Goal: Task Accomplishment & Management: Manage account settings

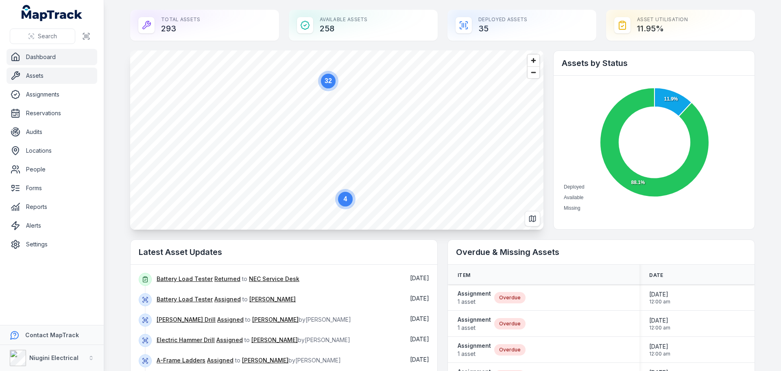
click at [28, 75] on link "Assets" at bounding box center [52, 76] width 91 height 16
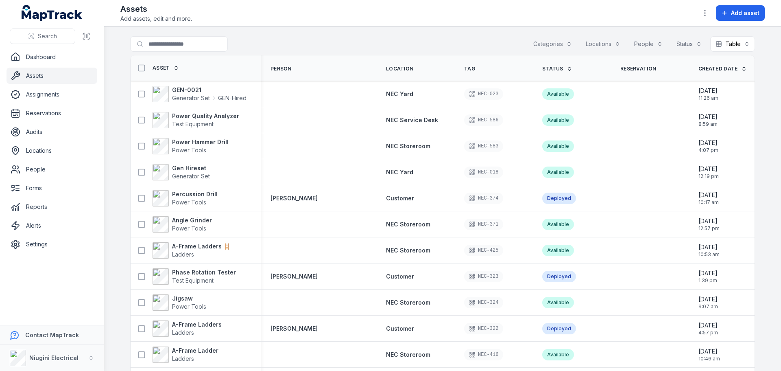
click at [565, 44] on button "Categories" at bounding box center [552, 43] width 49 height 15
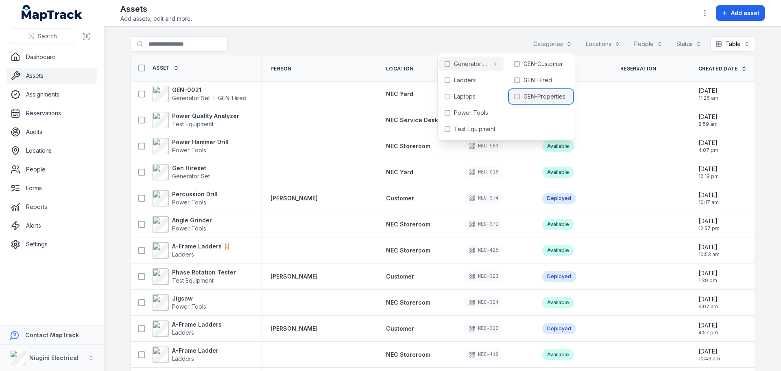
click at [534, 98] on span "GEN-Properties" at bounding box center [545, 96] width 42 height 8
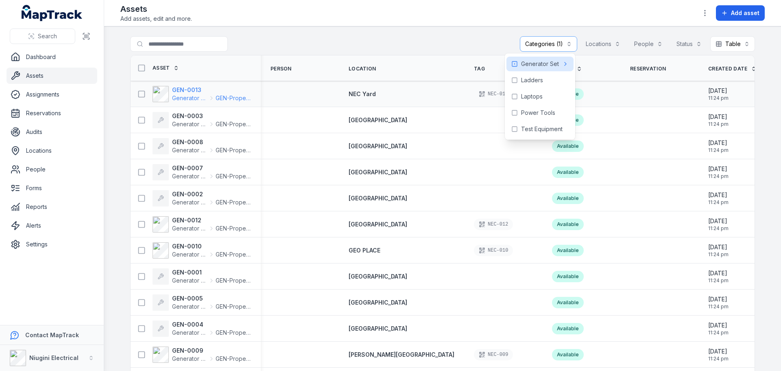
click at [179, 93] on strong "GEN-0013" at bounding box center [211, 90] width 79 height 8
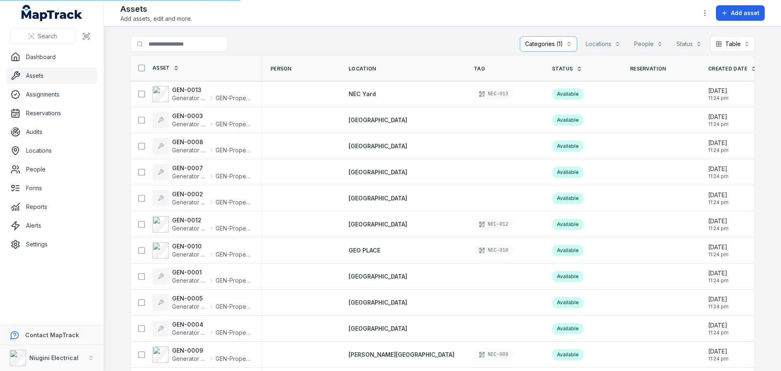
click at [577, 68] on icon at bounding box center [580, 69] width 6 height 6
click at [173, 93] on strong "GEN-0013" at bounding box center [211, 90] width 79 height 8
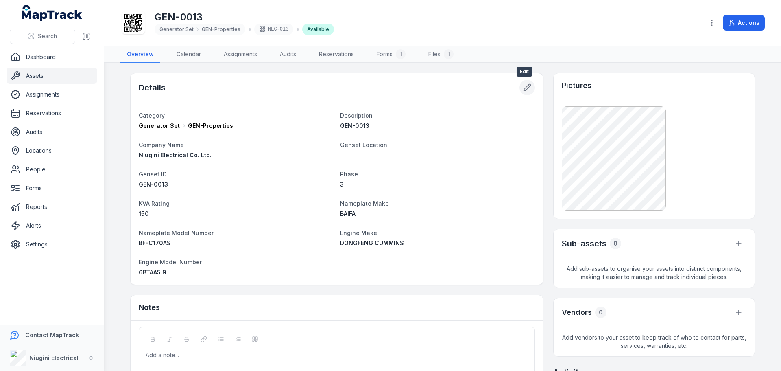
click at [524, 88] on icon at bounding box center [527, 87] width 7 height 7
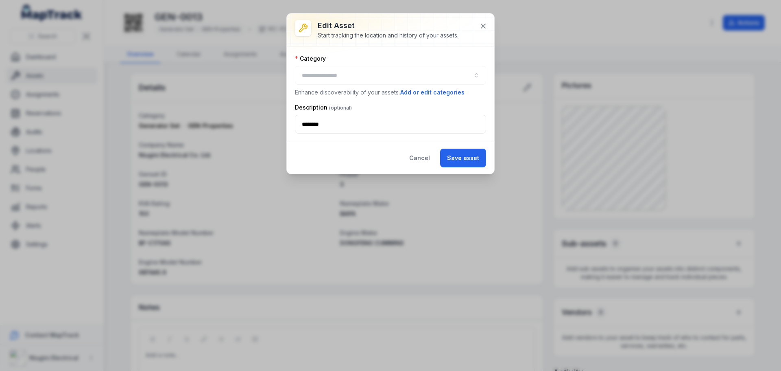
type input "**********"
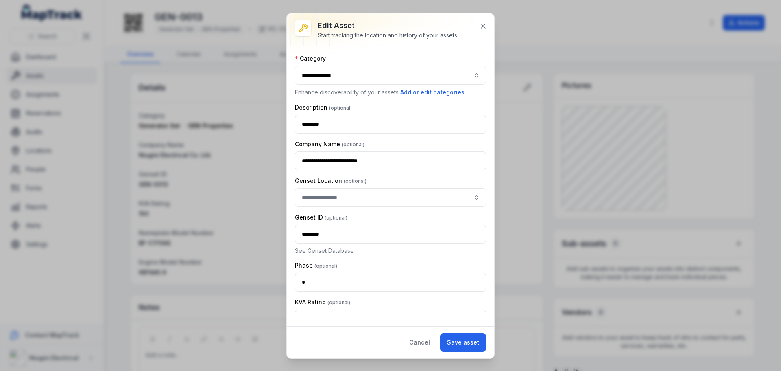
click at [471, 197] on button "button" at bounding box center [390, 197] width 191 height 19
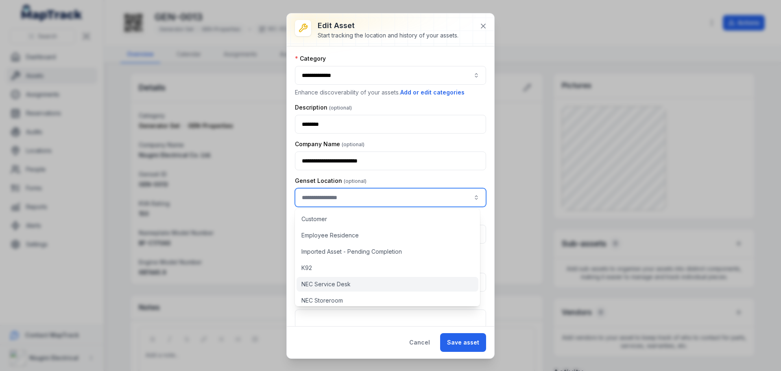
scroll to position [37, 0]
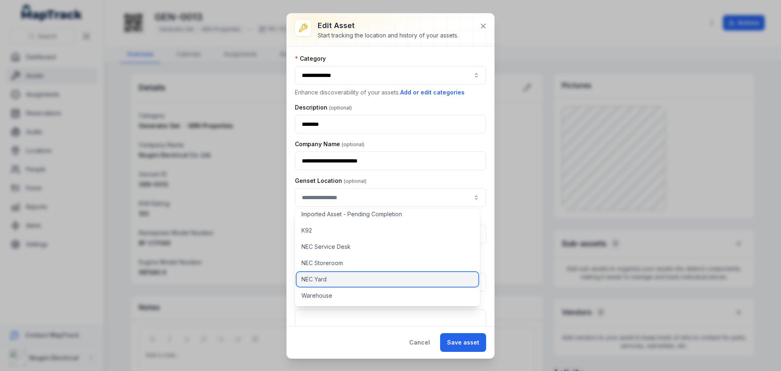
click at [312, 278] on span "NEC Yard" at bounding box center [314, 279] width 25 height 8
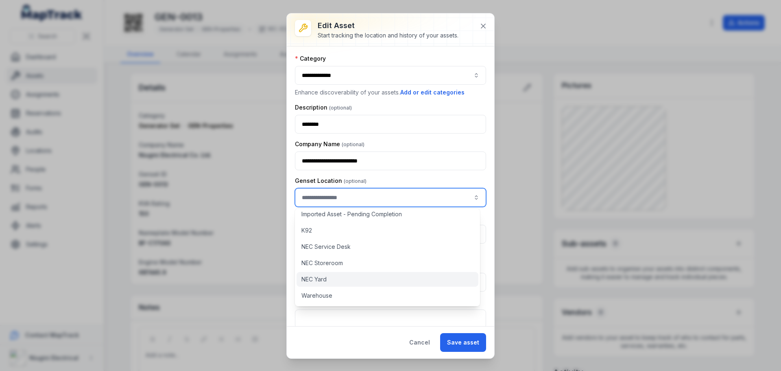
type input "********"
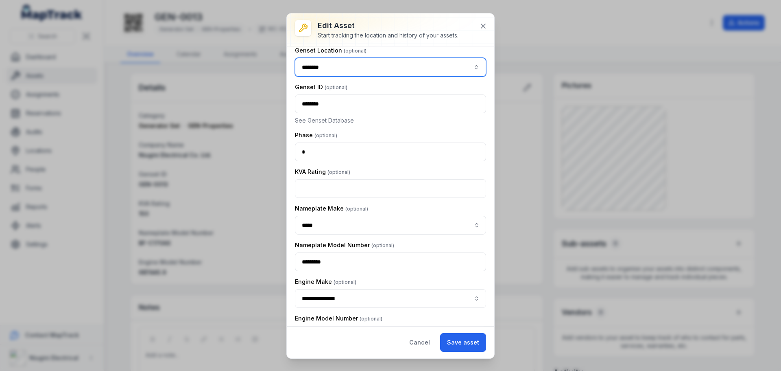
scroll to position [157, 0]
